Goal: Find specific page/section: Find specific page/section

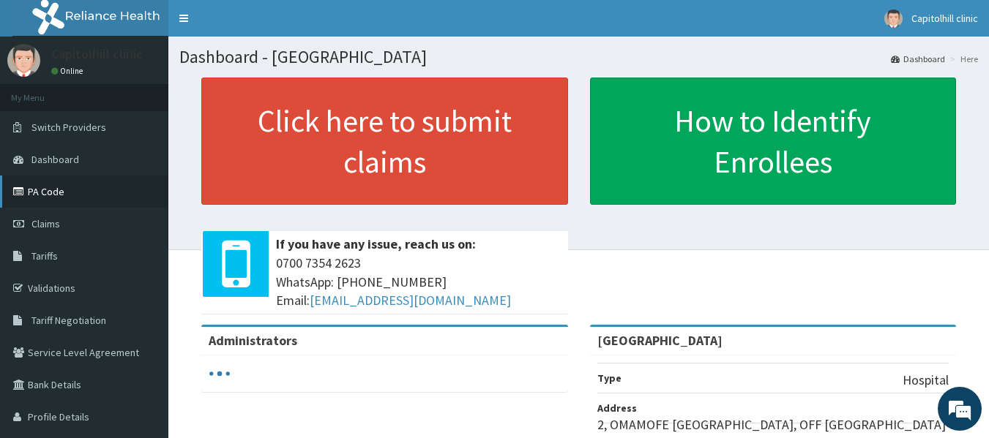
click at [48, 188] on link "PA Code" at bounding box center [84, 192] width 168 height 32
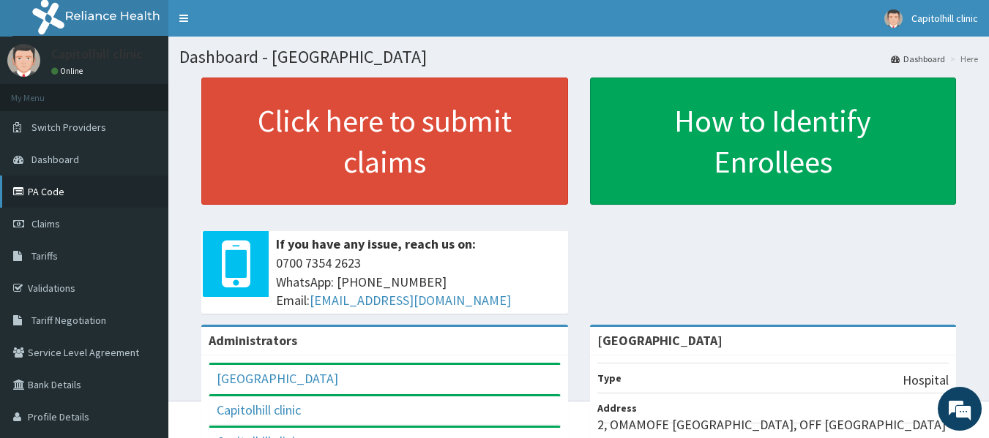
click at [70, 192] on link "PA Code" at bounding box center [84, 192] width 168 height 32
